Goal: Task Accomplishment & Management: Manage account settings

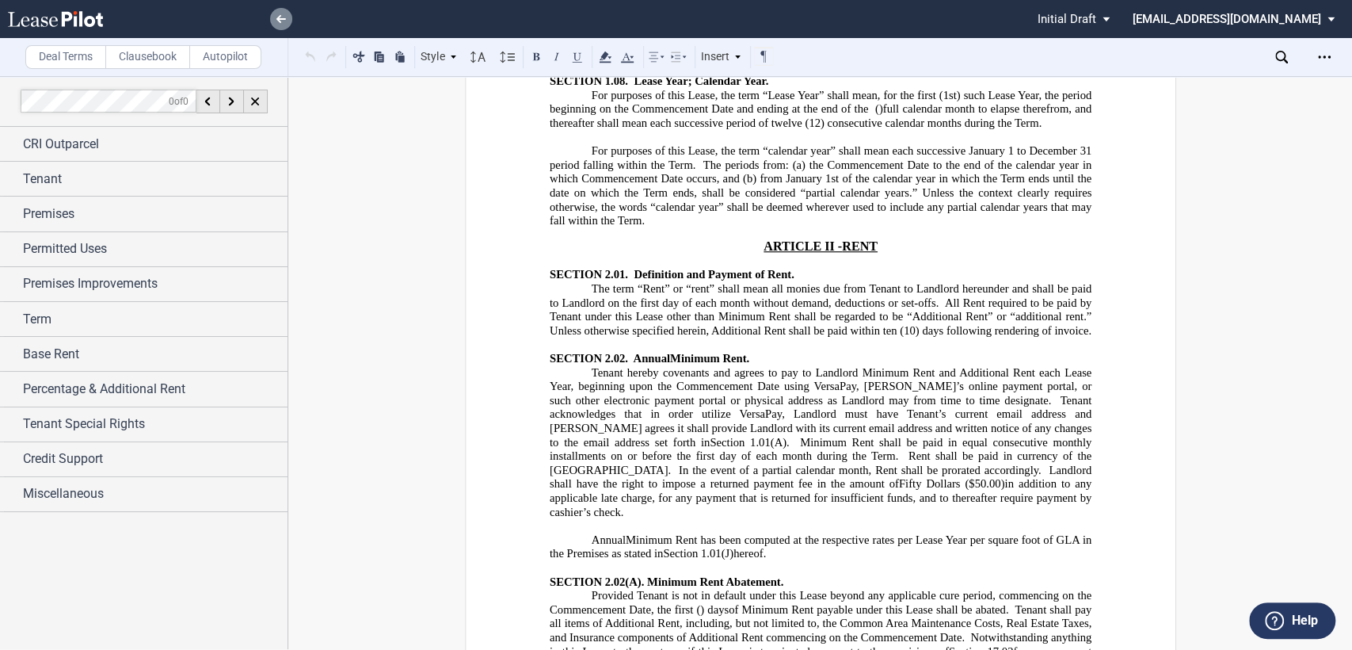
click at [282, 21] on icon at bounding box center [281, 19] width 10 height 8
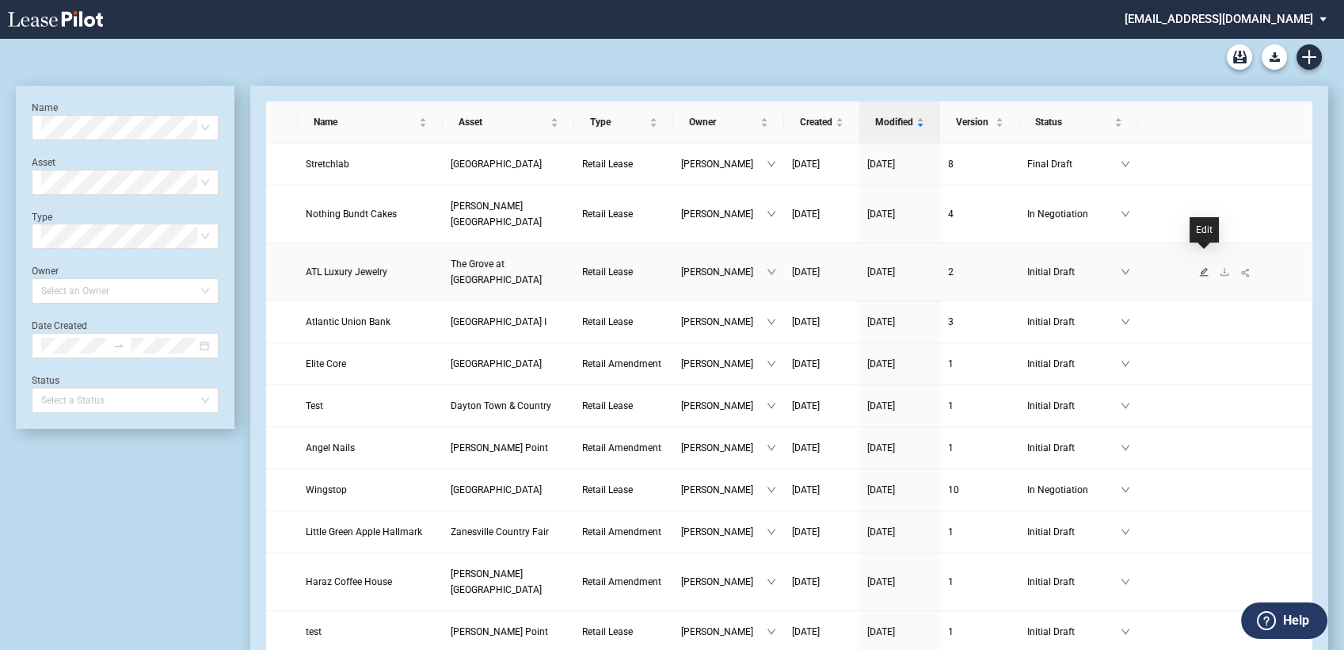
click at [1203, 267] on icon "edit" at bounding box center [1204, 271] width 9 height 9
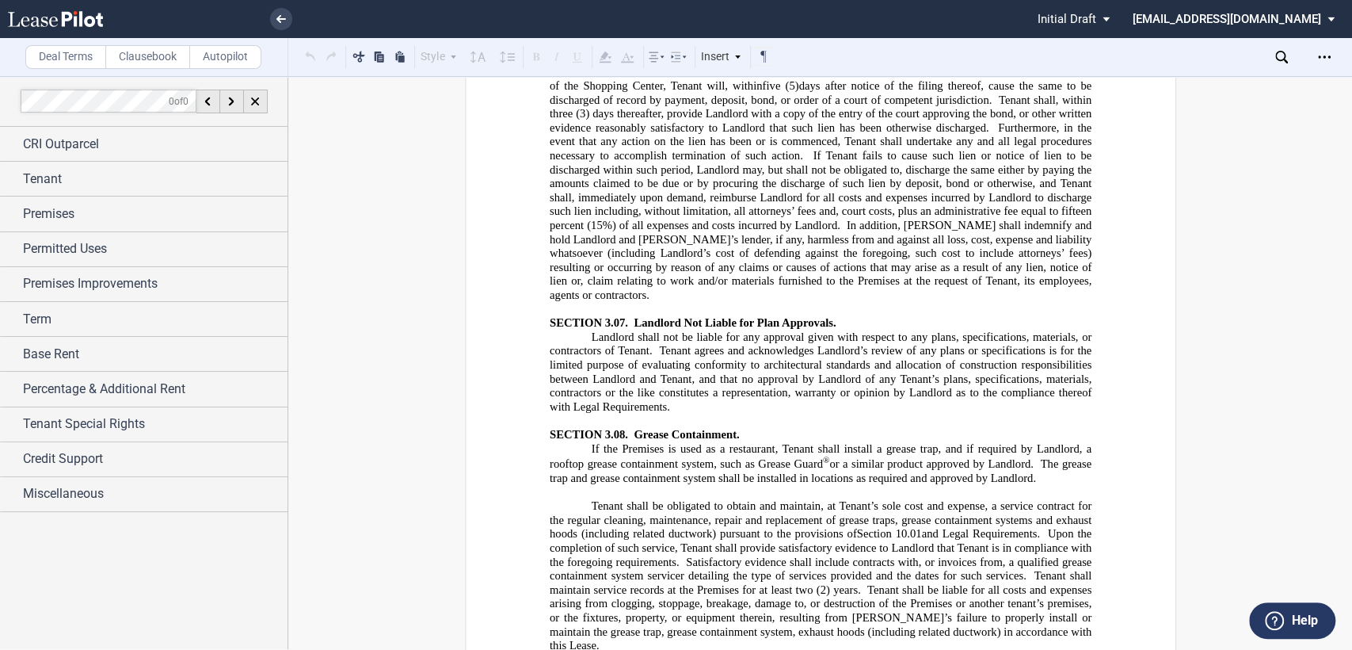
scroll to position [7745, 0]
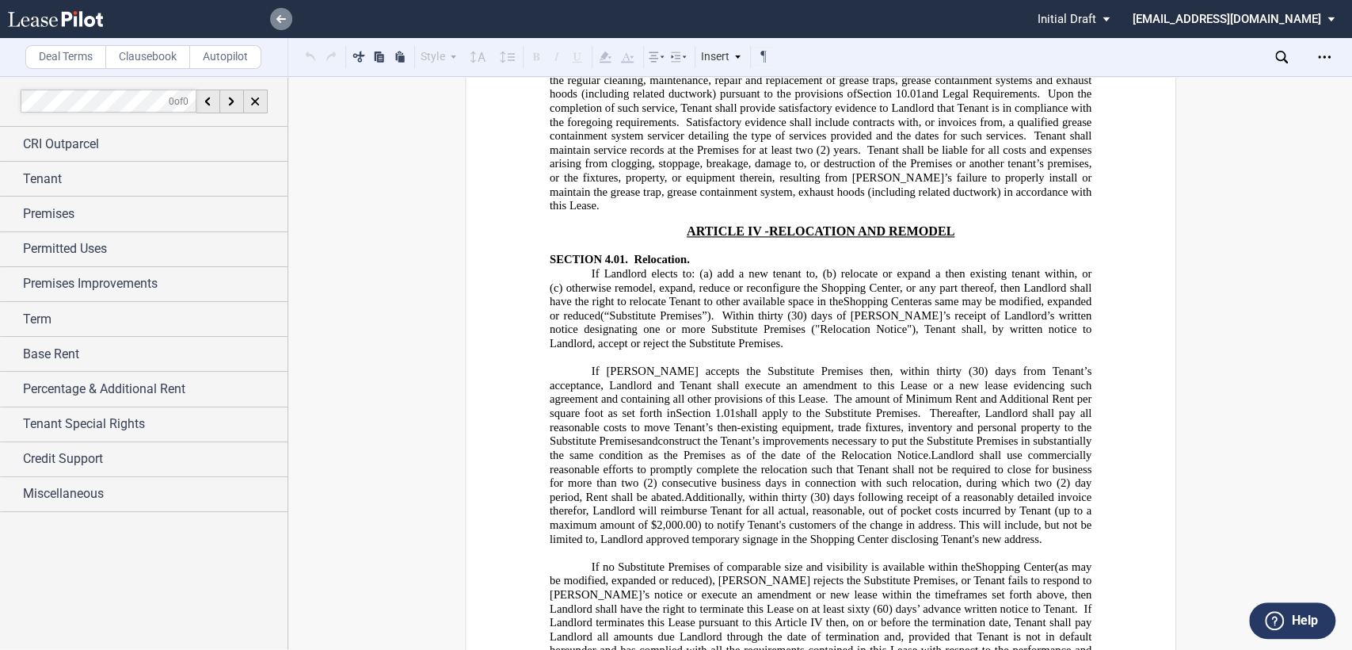
click at [280, 18] on use at bounding box center [281, 19] width 10 height 8
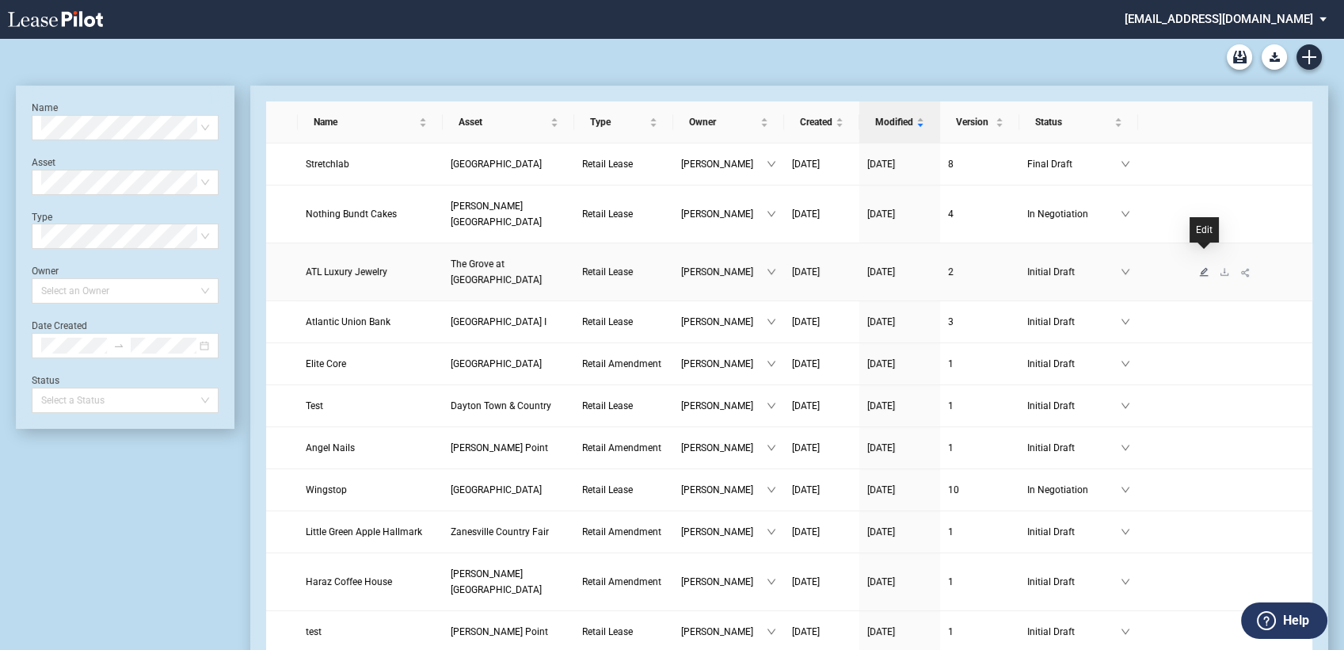
click at [1205, 267] on icon "edit" at bounding box center [1204, 272] width 10 height 10
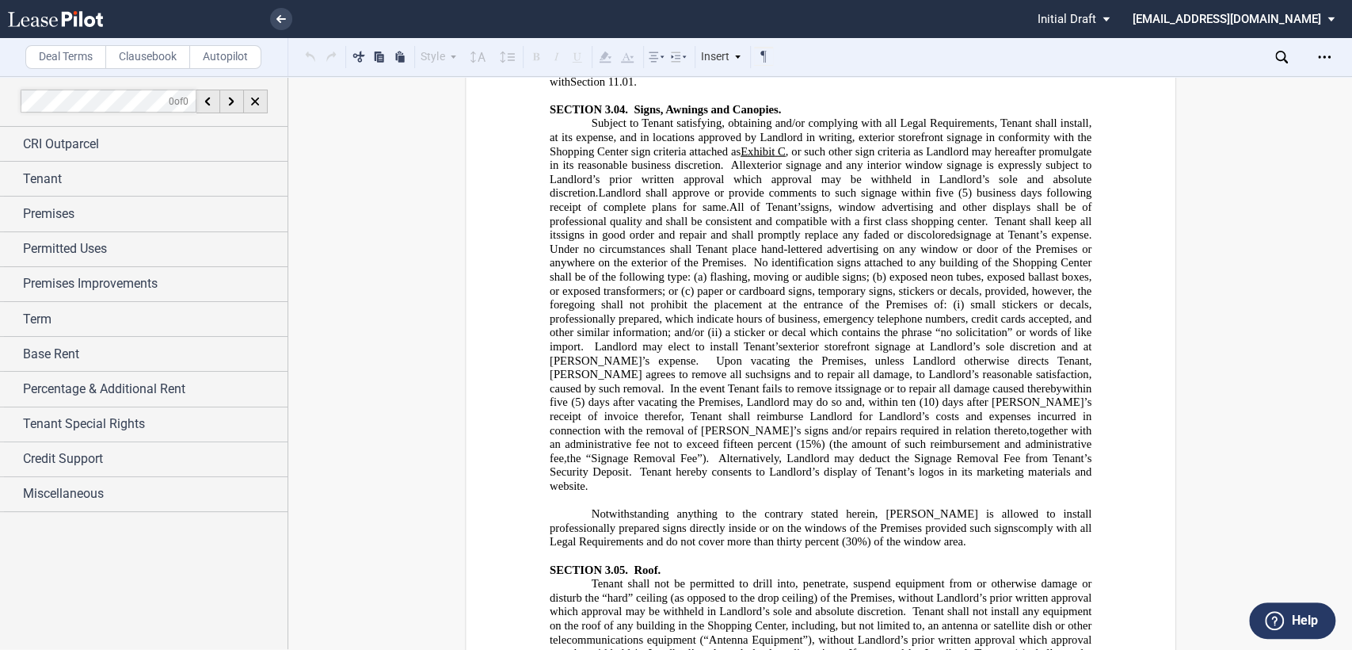
scroll to position [6425, 0]
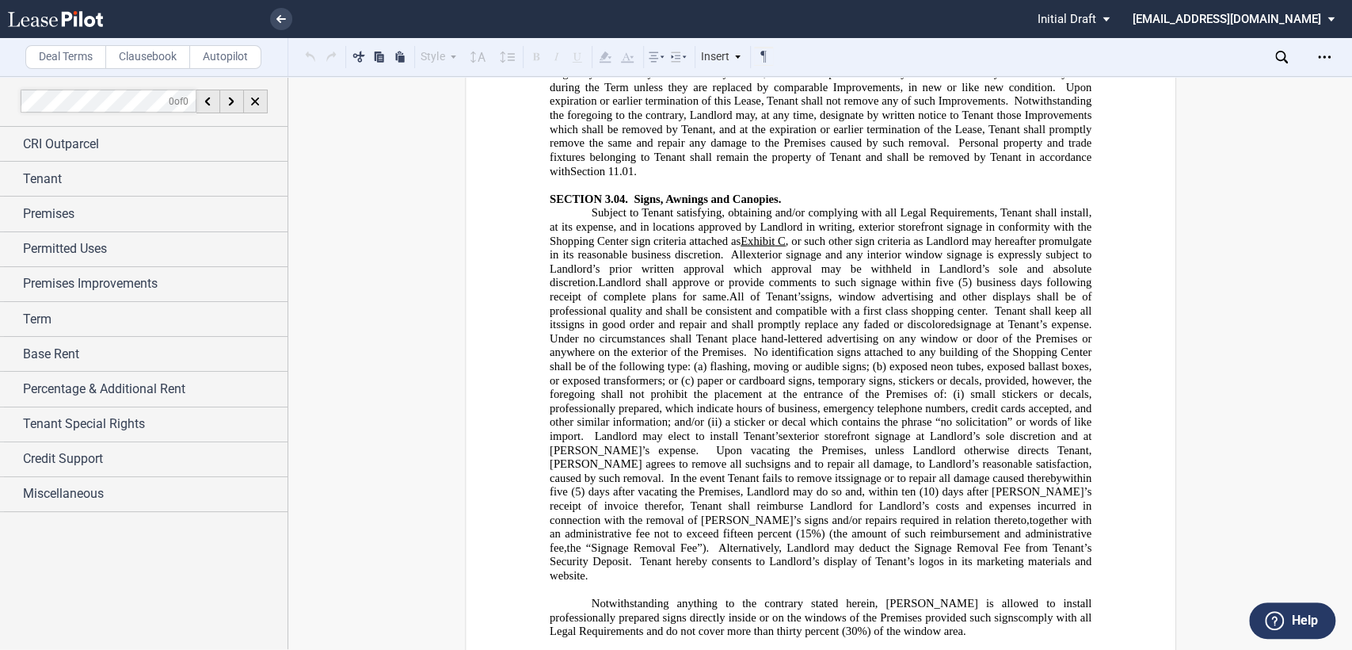
click at [883, 597] on p "Notwithstanding anything to the contrary stated herein, [PERSON_NAME] is allowe…" at bounding box center [820, 618] width 542 height 42
click at [913, 611] on span "comply with all Legal Requirements and do not cover more than thirty percent (3…" at bounding box center [821, 624] width 545 height 27
click at [654, 624] on span "comply with all Legal Requirements and do not cover more than thirty percent (3…" at bounding box center [842, 630] width 494 height 13
click at [991, 597] on p "Notwithstanding anything to the contrary stated herein, [PERSON_NAME] is allowe…" at bounding box center [820, 624] width 542 height 55
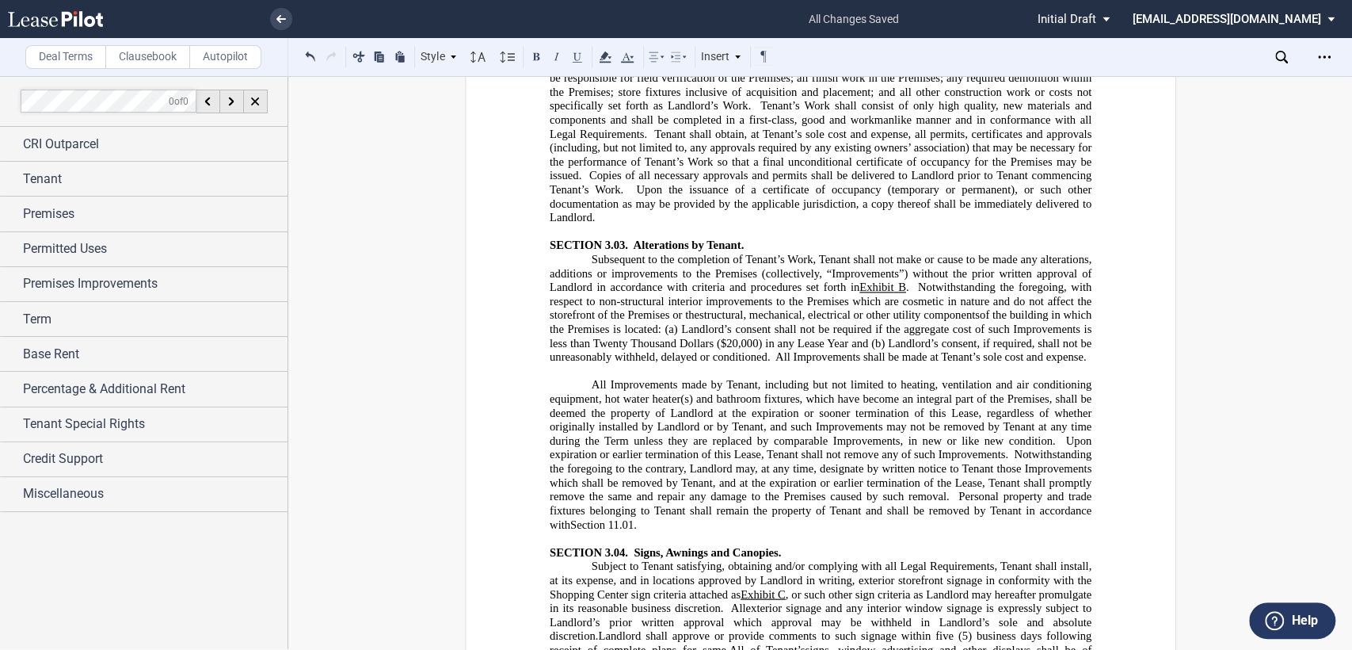
click at [860, 628] on span "Landlord shall approve or provide comments to such signage within five (5) busi…" at bounding box center [821, 641] width 545 height 27
click at [755, 628] on span "Landlord shall approve or provide comments to such site specific signage within…" at bounding box center [821, 641] width 545 height 27
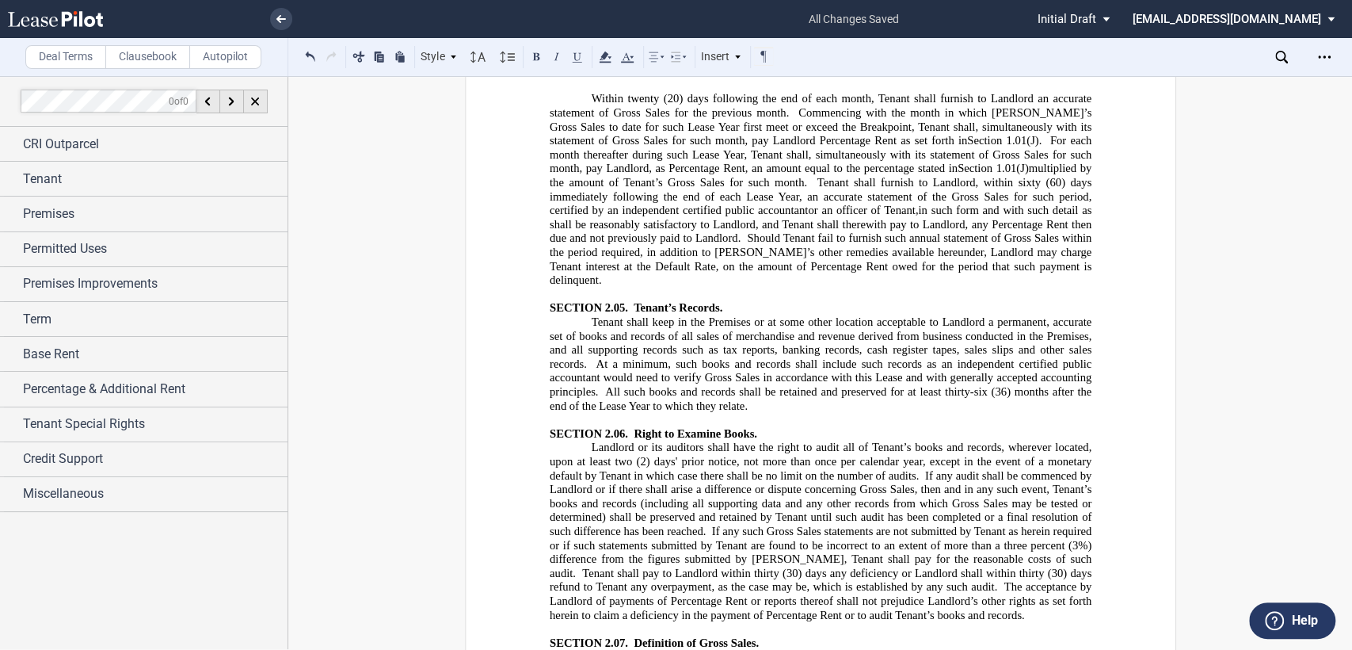
scroll to position [4664, 0]
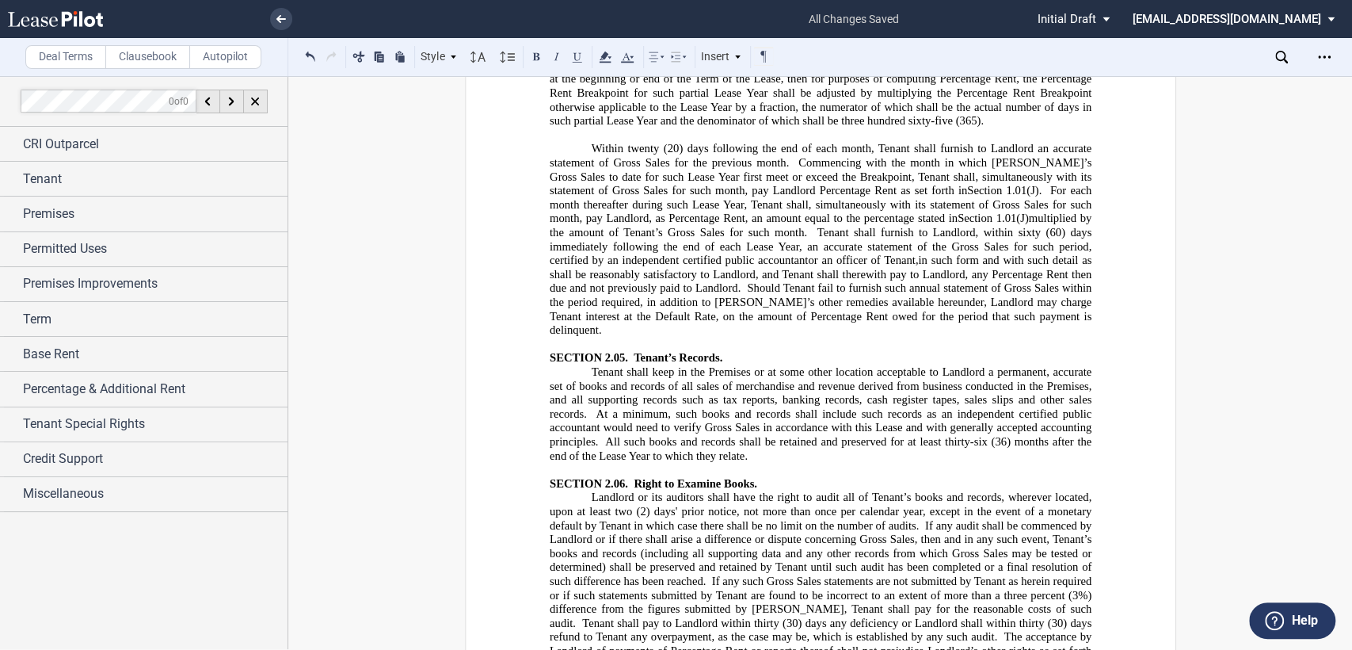
drag, startPoint x: 919, startPoint y: 307, endPoint x: 913, endPoint y: 302, distance: 8.4
click at [919, 519] on span at bounding box center [922, 525] width 6 height 13
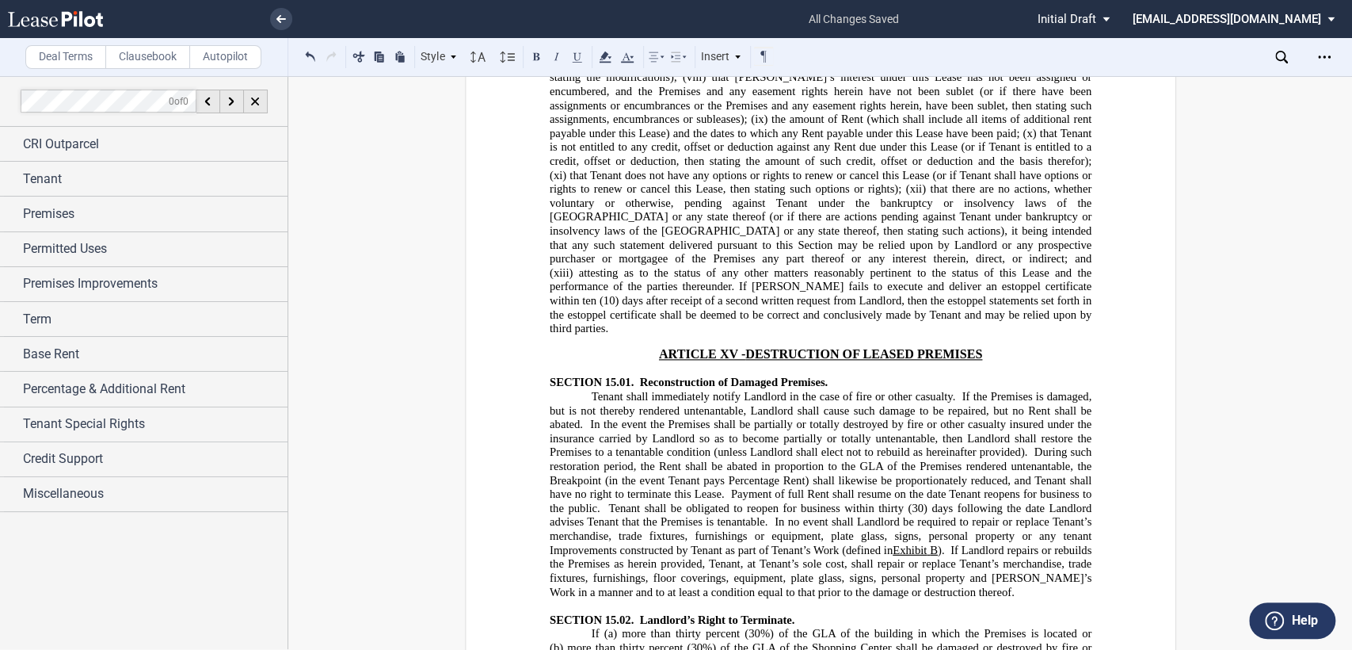
scroll to position [16547, 0]
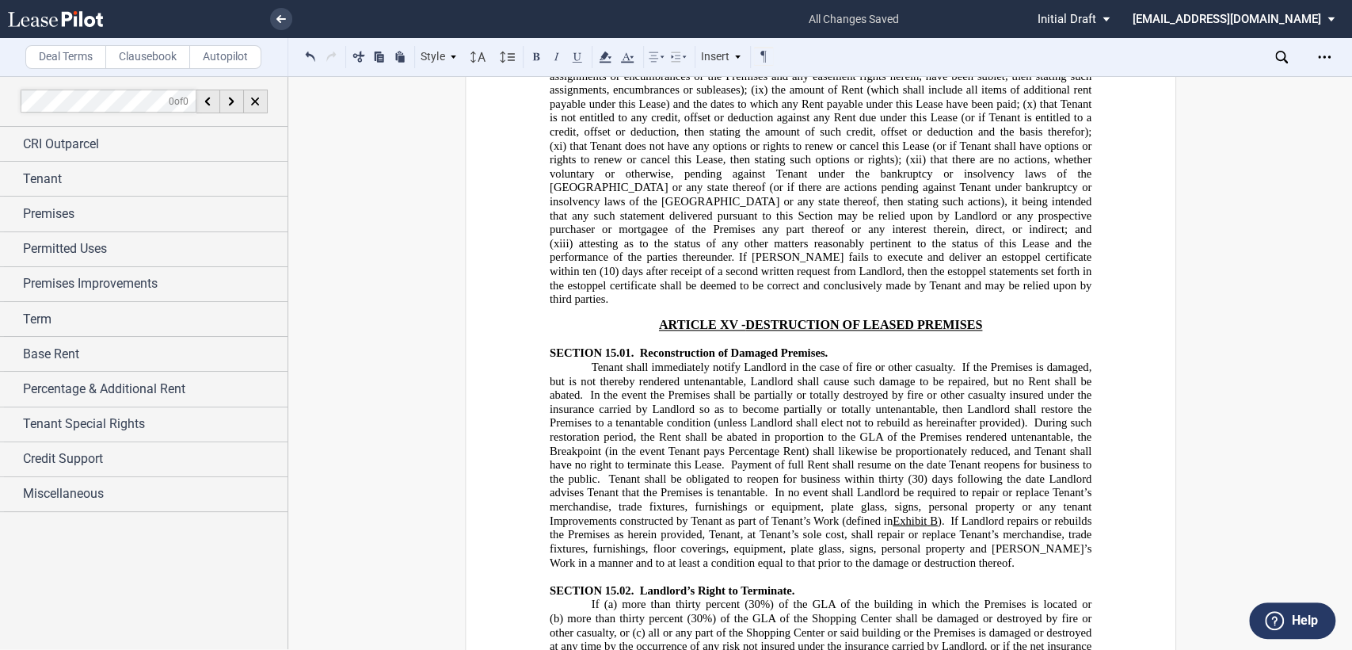
drag, startPoint x: 952, startPoint y: 490, endPoint x: 989, endPoint y: 469, distance: 41.9
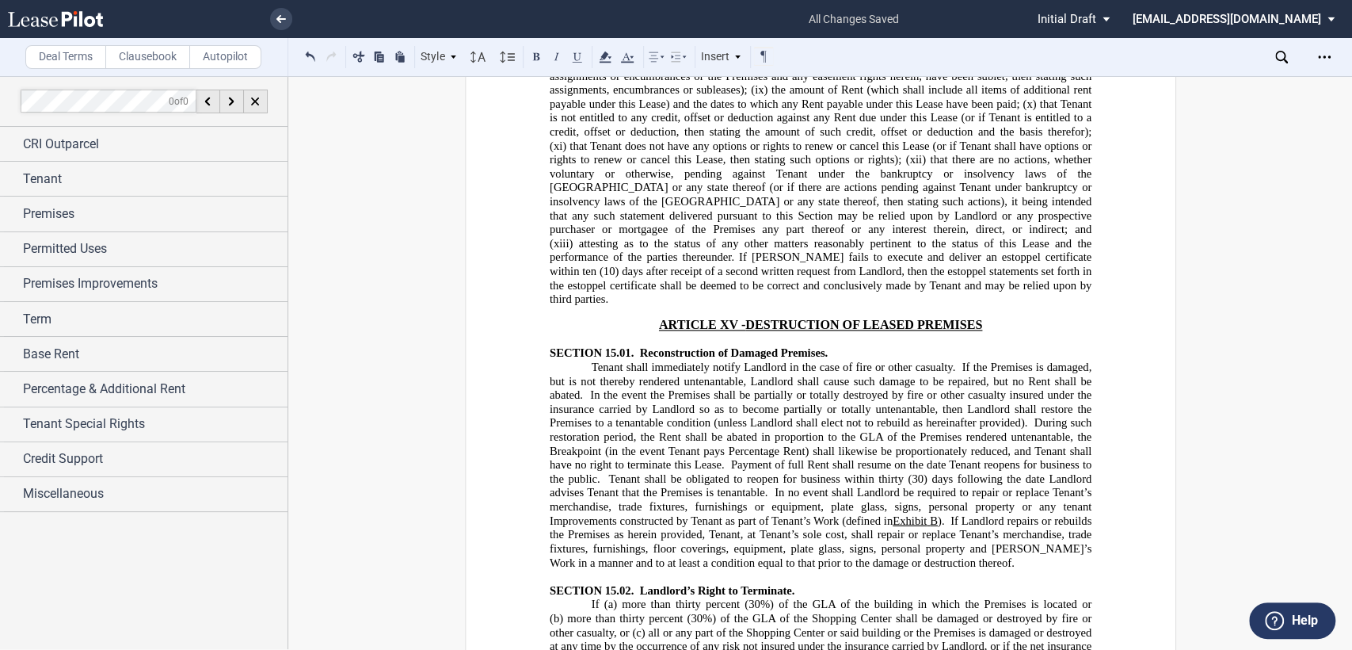
click at [281, 17] on icon at bounding box center [281, 19] width 10 height 8
